Goal: Navigation & Orientation: Go to known website

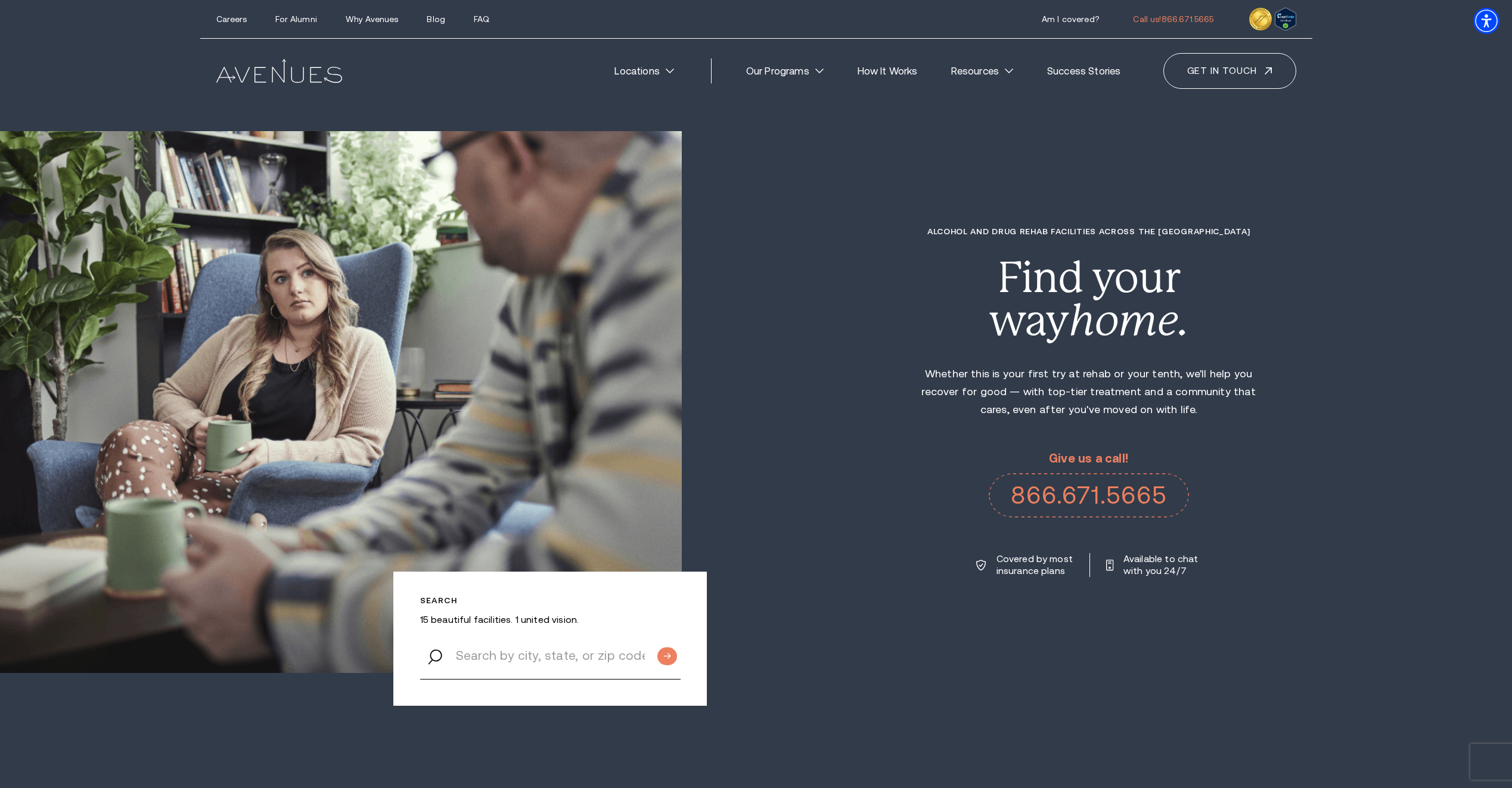
click at [266, 74] on img at bounding box center [279, 71] width 126 height 25
